Goal: Information Seeking & Learning: Learn about a topic

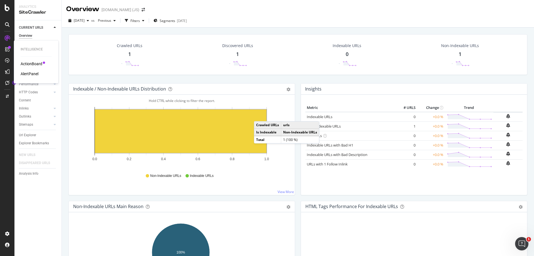
click at [9, 48] on div at bounding box center [9, 47] width 3 height 3
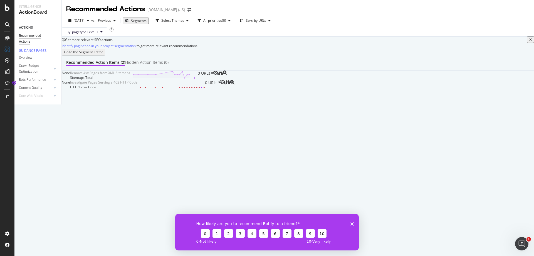
click at [351, 224] on icon "Close survey" at bounding box center [351, 223] width 3 height 3
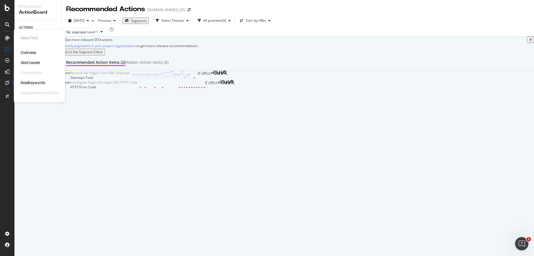
click at [29, 60] on div "SiteCrawler" at bounding box center [31, 63] width 20 height 6
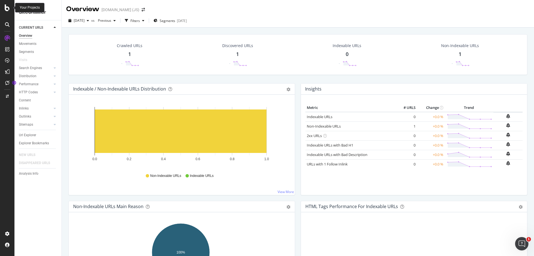
click at [7, 11] on icon at bounding box center [7, 7] width 5 height 7
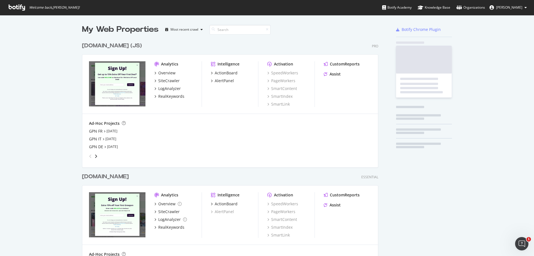
scroll to position [251, 526]
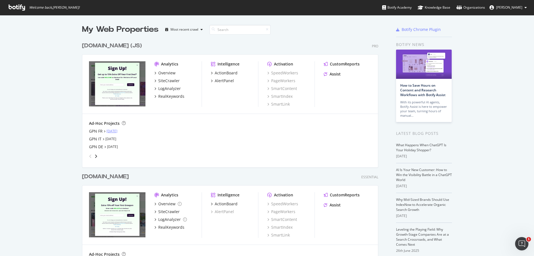
click at [108, 129] on link "[DATE]" at bounding box center [112, 130] width 11 height 5
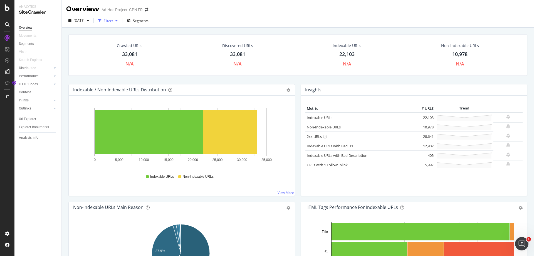
click at [113, 21] on div "Filters" at bounding box center [108, 20] width 9 height 5
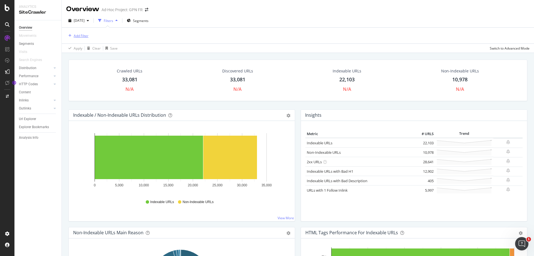
click at [85, 38] on div "Add Filter" at bounding box center [81, 35] width 15 height 5
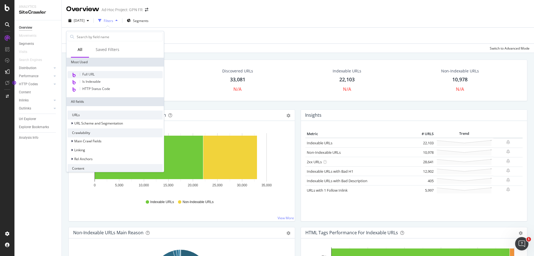
click at [96, 75] on div "Full URL" at bounding box center [115, 74] width 95 height 7
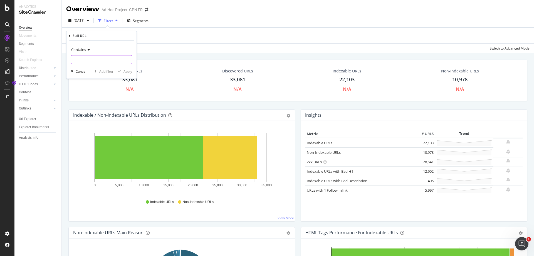
click at [112, 58] on input "text" at bounding box center [101, 59] width 61 height 9
paste input "[URL][DOMAIN_NAME]"
type input "[URL][DOMAIN_NAME]"
click at [129, 70] on div "Apply" at bounding box center [127, 71] width 9 height 5
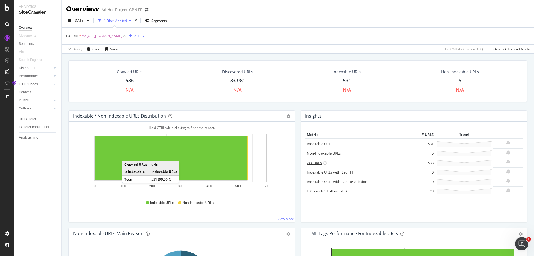
click at [316, 162] on link "2xx URLs" at bounding box center [314, 162] width 15 height 5
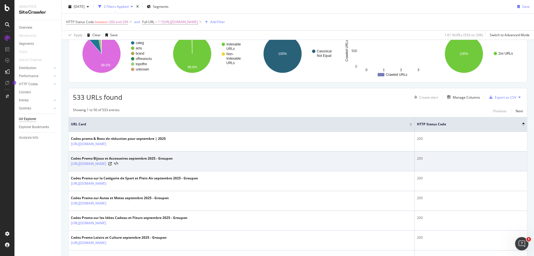
scroll to position [56, 0]
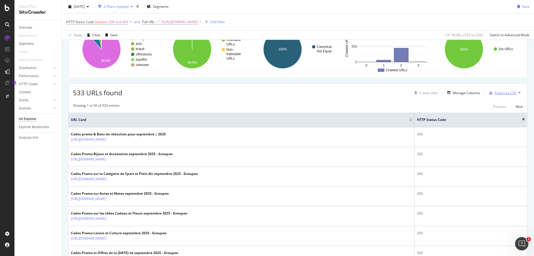
click at [495, 93] on div "Export as CSV" at bounding box center [505, 92] width 21 height 5
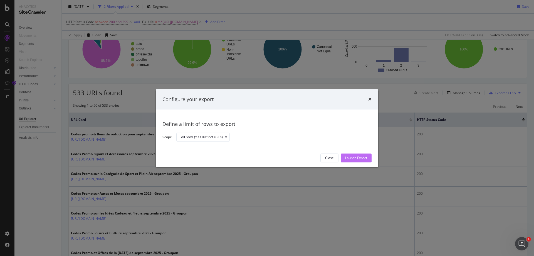
click at [369, 157] on button "Launch Export" at bounding box center [356, 157] width 31 height 9
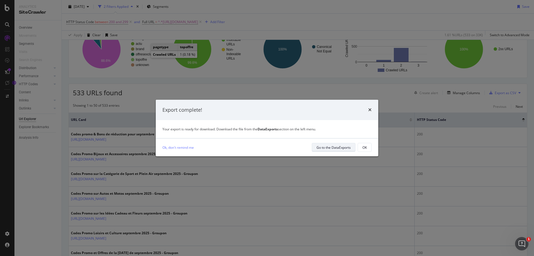
click at [351, 146] on button "Go to the DataExports" at bounding box center [334, 147] width 44 height 9
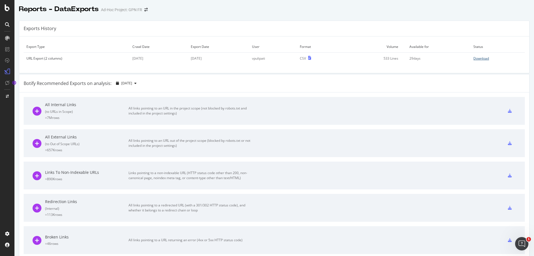
click at [473, 60] on div "Download" at bounding box center [481, 58] width 16 height 5
click at [28, 51] on div "SiteCrawler" at bounding box center [31, 53] width 20 height 6
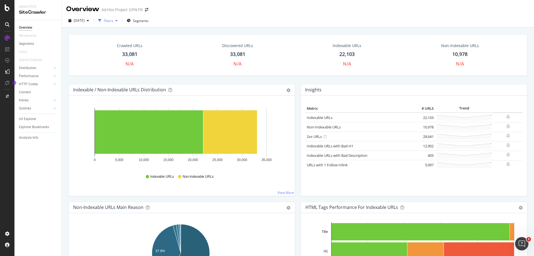
click at [113, 21] on div "Filters" at bounding box center [108, 20] width 9 height 5
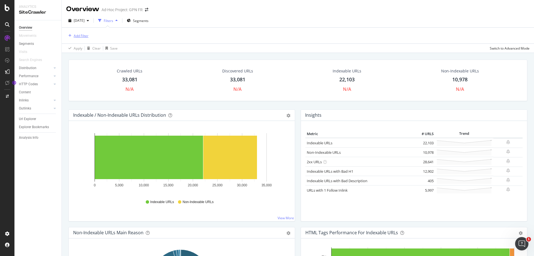
click at [85, 38] on div "Add Filter" at bounding box center [81, 35] width 15 height 5
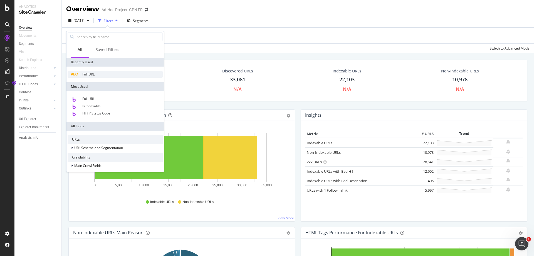
click at [93, 75] on span "Full URL" at bounding box center [88, 74] width 12 height 5
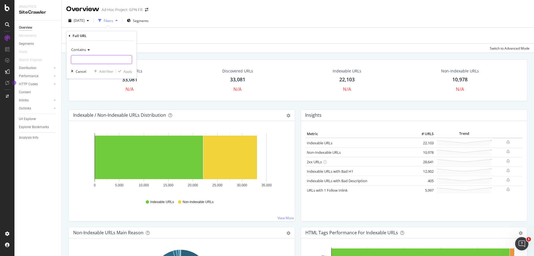
click at [95, 60] on input "text" at bounding box center [101, 59] width 61 height 9
paste input "[URL][DOMAIN_NAME]"
type input "[URL][DOMAIN_NAME]"
click at [124, 71] on div "Apply" at bounding box center [127, 71] width 9 height 5
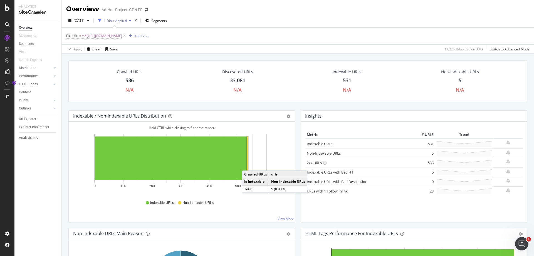
click at [248, 165] on rect "A chart." at bounding box center [247, 157] width 1 height 43
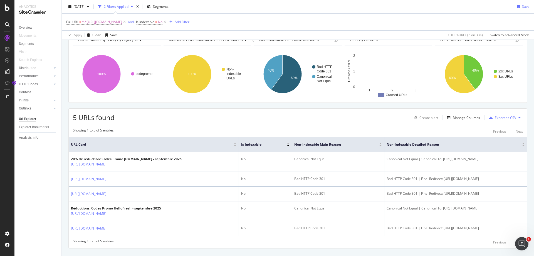
scroll to position [43, 0]
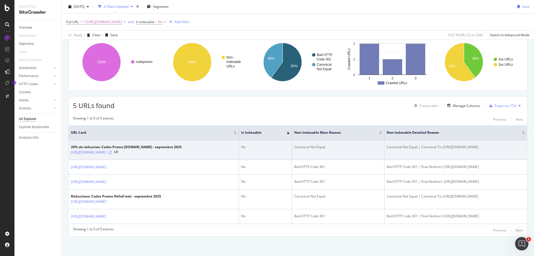
click at [112, 152] on icon at bounding box center [109, 151] width 3 height 3
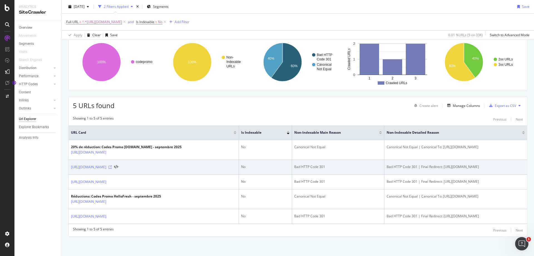
click at [112, 166] on icon at bounding box center [109, 166] width 3 height 3
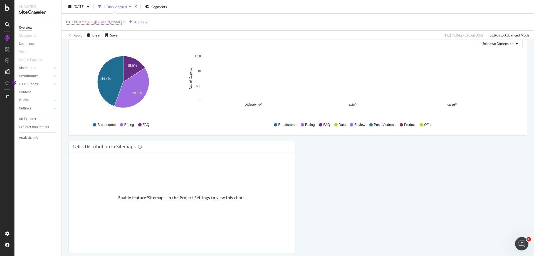
scroll to position [578, 0]
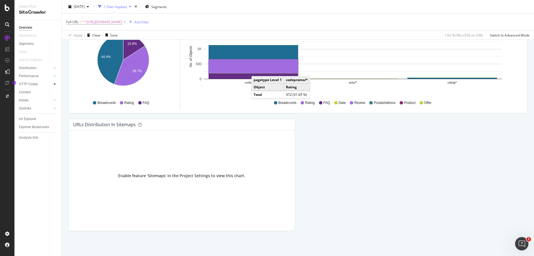
click at [55, 85] on icon at bounding box center [55, 83] width 2 height 3
click at [33, 83] on div "HTTP Codes" at bounding box center [28, 84] width 19 height 6
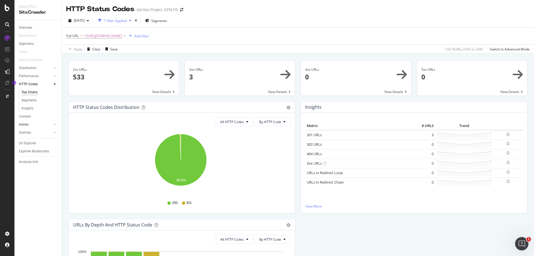
click at [29, 122] on link "Inlinks" at bounding box center [35, 125] width 33 height 6
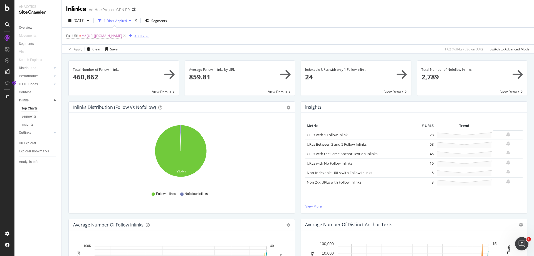
click at [149, 36] on div "Add Filter" at bounding box center [141, 36] width 15 height 5
click at [280, 36] on div "Full URL = ^.*[URL][DOMAIN_NAME] Add Filter" at bounding box center [297, 36] width 463 height 17
click at [295, 118] on div "Inlinks Distribution (Follow vs Nofollow) Pie Table Export as CSV Add to Custom…" at bounding box center [182, 159] width 232 height 117
click at [360, 192] on div "Metric # URLS Trend URLs with 1 Follow Inlink 28 URLs Between 2 and 5 Follow In…" at bounding box center [413, 163] width 217 height 82
click at [306, 206] on link "View More" at bounding box center [413, 206] width 217 height 5
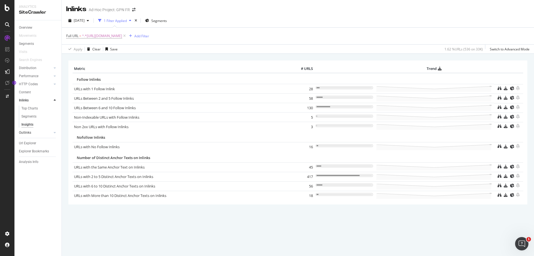
click at [46, 132] on link "Outlinks" at bounding box center [35, 133] width 33 height 6
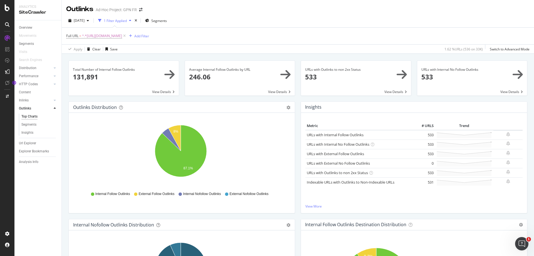
drag, startPoint x: 29, startPoint y: 92, endPoint x: 35, endPoint y: 96, distance: 7.6
click at [29, 92] on div "Content" at bounding box center [25, 92] width 12 height 6
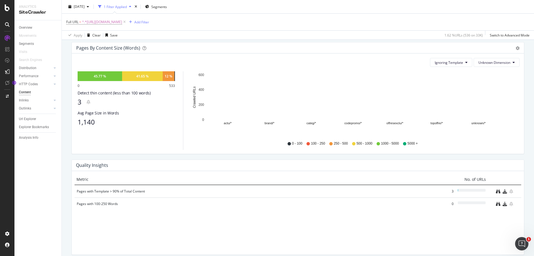
scroll to position [195, 0]
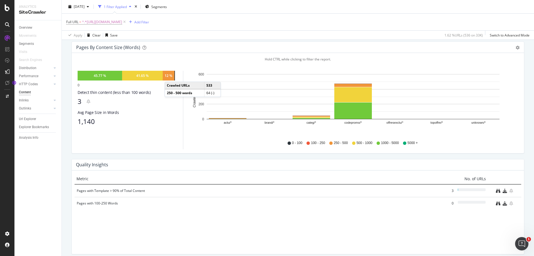
click at [170, 76] on div "12 %" at bounding box center [169, 75] width 8 height 5
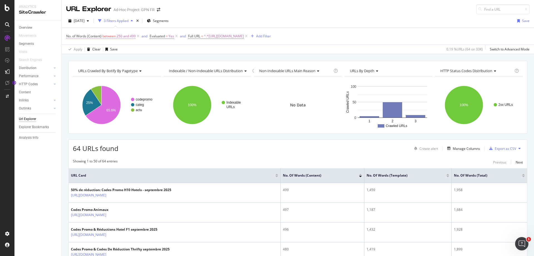
click at [124, 35] on span "250 and 499" at bounding box center [126, 36] width 19 height 8
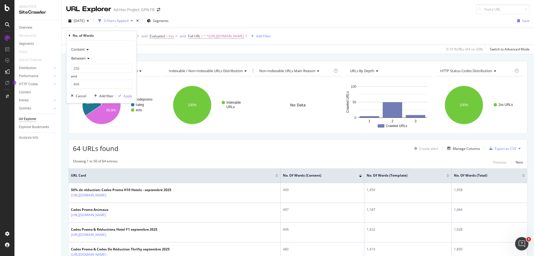
click at [85, 59] on span "Between" at bounding box center [78, 58] width 14 height 5
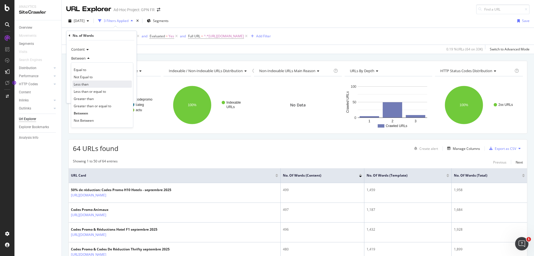
click at [91, 83] on div "Less than" at bounding box center [102, 83] width 60 height 7
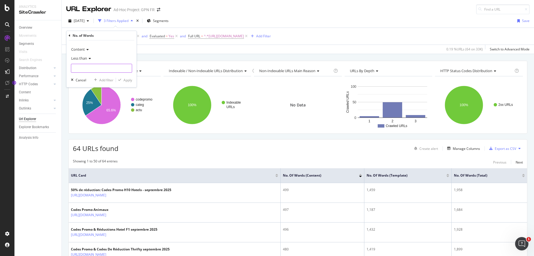
click at [88, 68] on input "number" at bounding box center [101, 68] width 61 height 9
type input "300"
click at [124, 81] on div "Apply" at bounding box center [127, 80] width 9 height 5
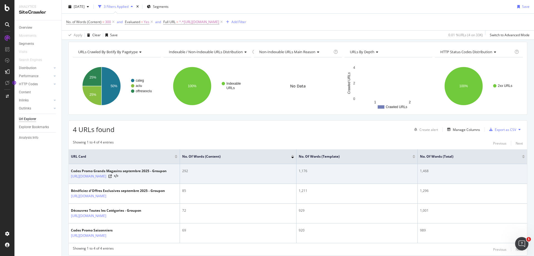
scroll to position [44, 0]
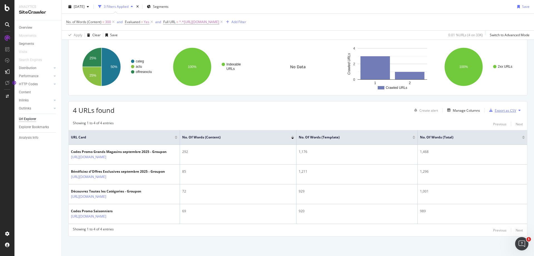
click at [500, 108] on div "Export as CSV" at bounding box center [505, 110] width 21 height 5
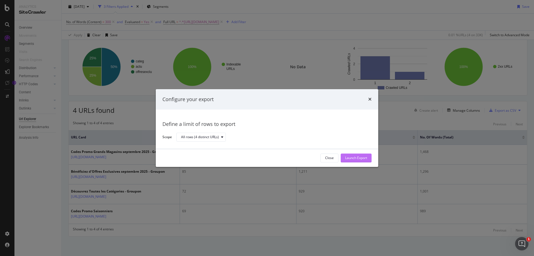
click at [357, 160] on div "Launch Export" at bounding box center [356, 157] width 22 height 5
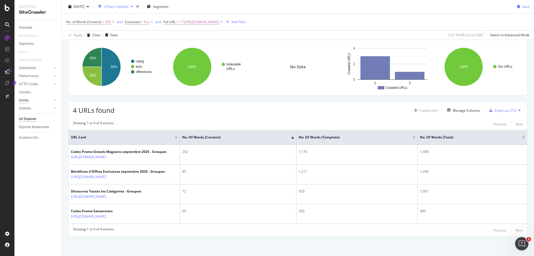
click at [21, 100] on div "Inlinks" at bounding box center [24, 100] width 10 height 6
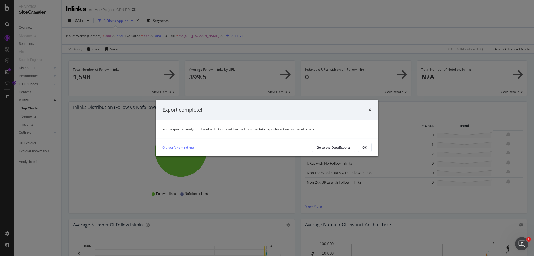
click at [370, 110] on icon "times" at bounding box center [369, 109] width 3 height 4
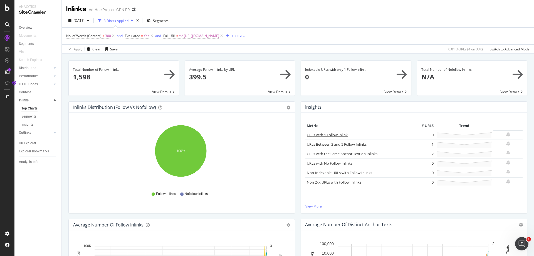
click at [335, 136] on link "URLs with 1 Follow Inlink" at bounding box center [327, 134] width 41 height 5
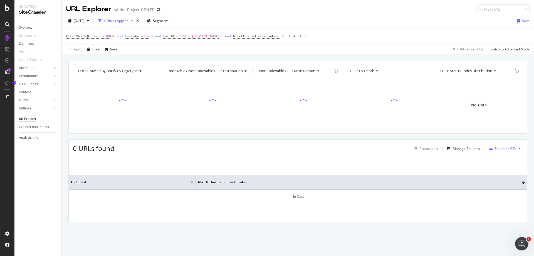
click at [115, 37] on icon at bounding box center [113, 36] width 5 height 6
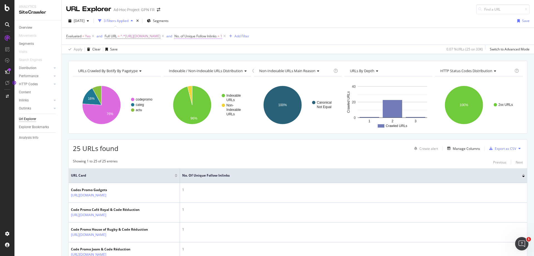
click at [217, 36] on span "No. of Unique Follow Inlinks" at bounding box center [195, 36] width 42 height 5
click at [221, 57] on icon at bounding box center [221, 58] width 4 height 3
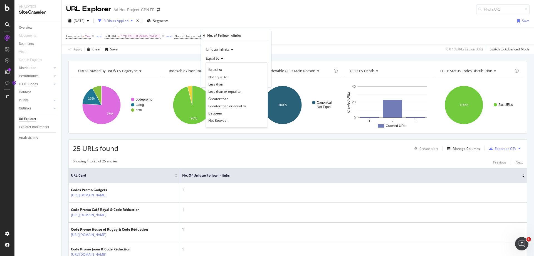
click at [220, 83] on span "Less than" at bounding box center [215, 84] width 15 height 5
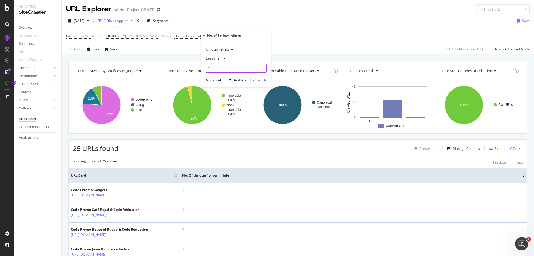
click at [219, 68] on input "1" at bounding box center [236, 68] width 61 height 9
type input "5"
click at [261, 80] on div "Apply" at bounding box center [262, 80] width 9 height 5
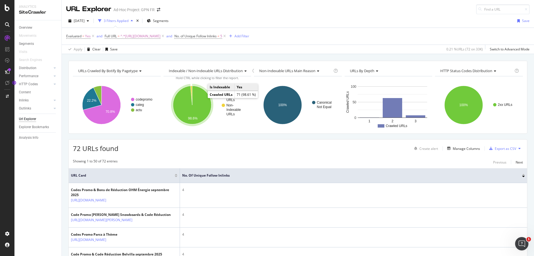
click at [201, 108] on icon "A chart." at bounding box center [192, 105] width 38 height 38
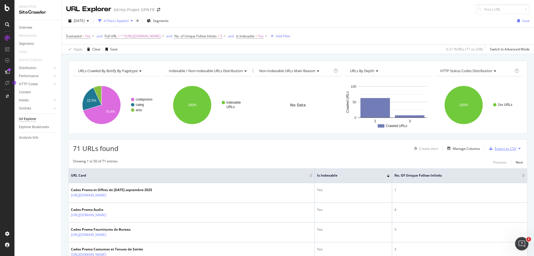
click at [495, 150] on div "Export as CSV" at bounding box center [505, 148] width 21 height 5
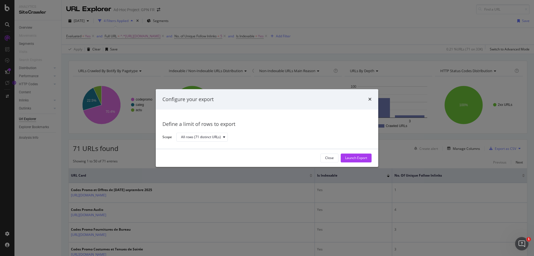
click at [365, 155] on div "Launch Export" at bounding box center [356, 158] width 22 height 8
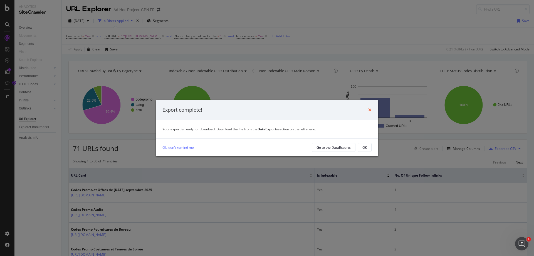
click at [369, 111] on icon "times" at bounding box center [369, 109] width 3 height 4
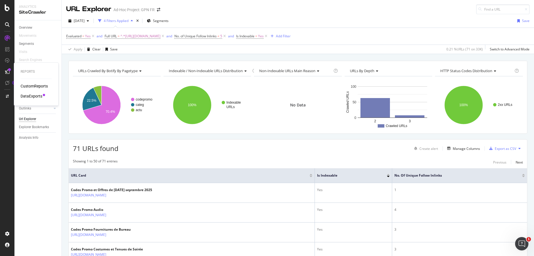
click at [9, 72] on icon at bounding box center [7, 71] width 4 height 4
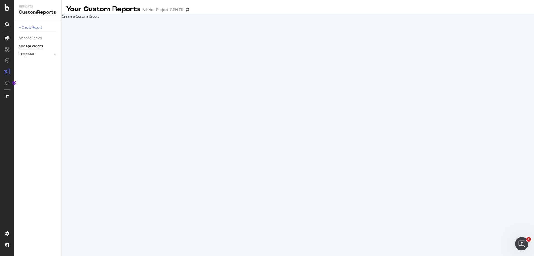
click at [38, 47] on div "Manage Reports" at bounding box center [31, 46] width 24 height 6
click at [36, 95] on div "DataExports" at bounding box center [32, 96] width 22 height 6
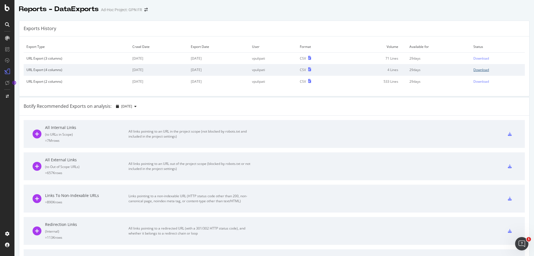
click at [479, 71] on div "Download" at bounding box center [481, 69] width 16 height 5
click at [473, 57] on div "Download" at bounding box center [481, 58] width 16 height 5
click at [28, 49] on div "Analytics SiteCrawler LogAnalyzer RealKeywords EngagementAnalytics Overview" at bounding box center [39, 65] width 47 height 71
click at [29, 51] on div "SiteCrawler" at bounding box center [31, 53] width 20 height 6
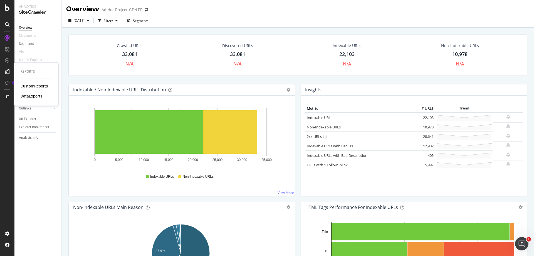
click at [31, 95] on div "DataExports" at bounding box center [32, 96] width 22 height 6
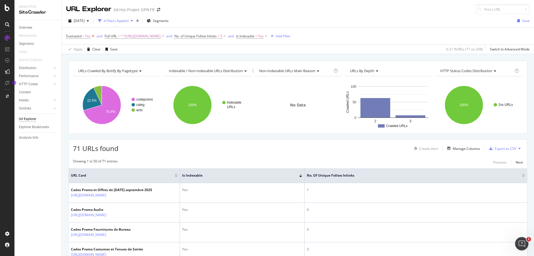
click at [91, 38] on icon at bounding box center [93, 36] width 5 height 6
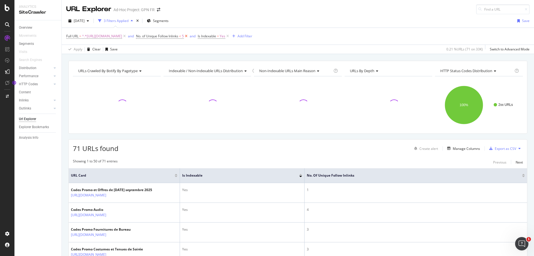
click at [189, 37] on icon at bounding box center [186, 36] width 5 height 6
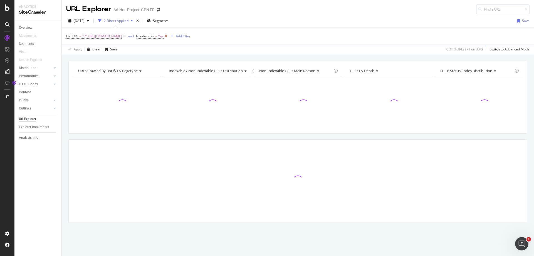
click at [168, 36] on icon at bounding box center [166, 36] width 5 height 6
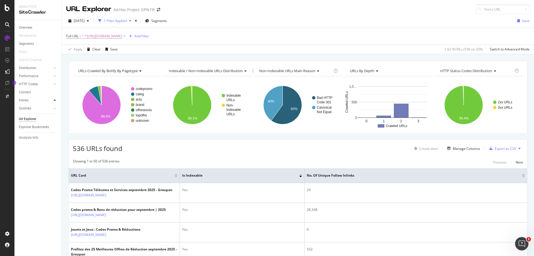
click at [53, 100] on div at bounding box center [55, 100] width 6 height 6
click at [229, 107] on rect "A chart." at bounding box center [234, 109] width 25 height 12
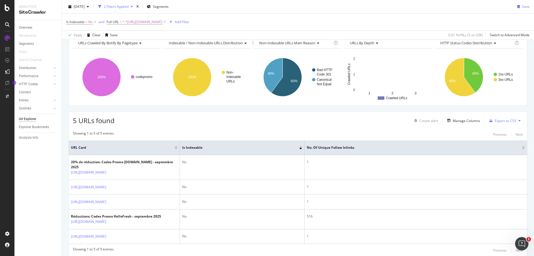
scroll to position [54, 0]
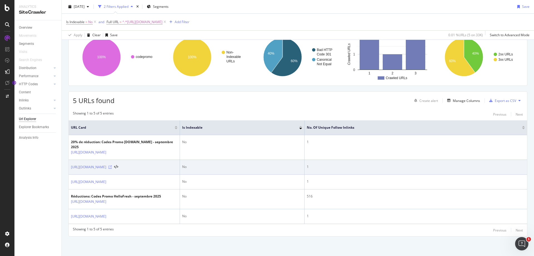
click at [112, 165] on icon at bounding box center [109, 166] width 3 height 3
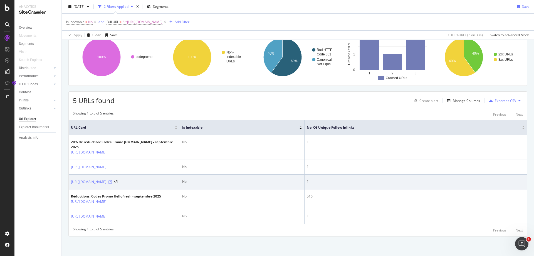
click at [112, 180] on icon at bounding box center [109, 181] width 3 height 3
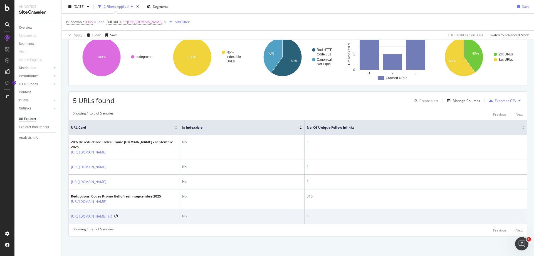
click at [112, 217] on icon at bounding box center [109, 215] width 3 height 3
